Goal: Register for event/course

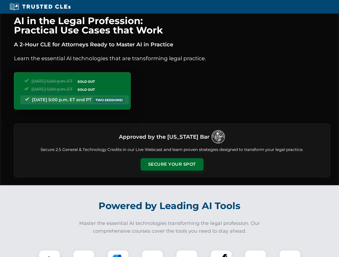
click at [172, 165] on button "Secure Your Spot" at bounding box center [171, 164] width 63 height 12
click at [49, 254] on img at bounding box center [50, 261] width 16 height 16
